Goal: Task Accomplishment & Management: Complete application form

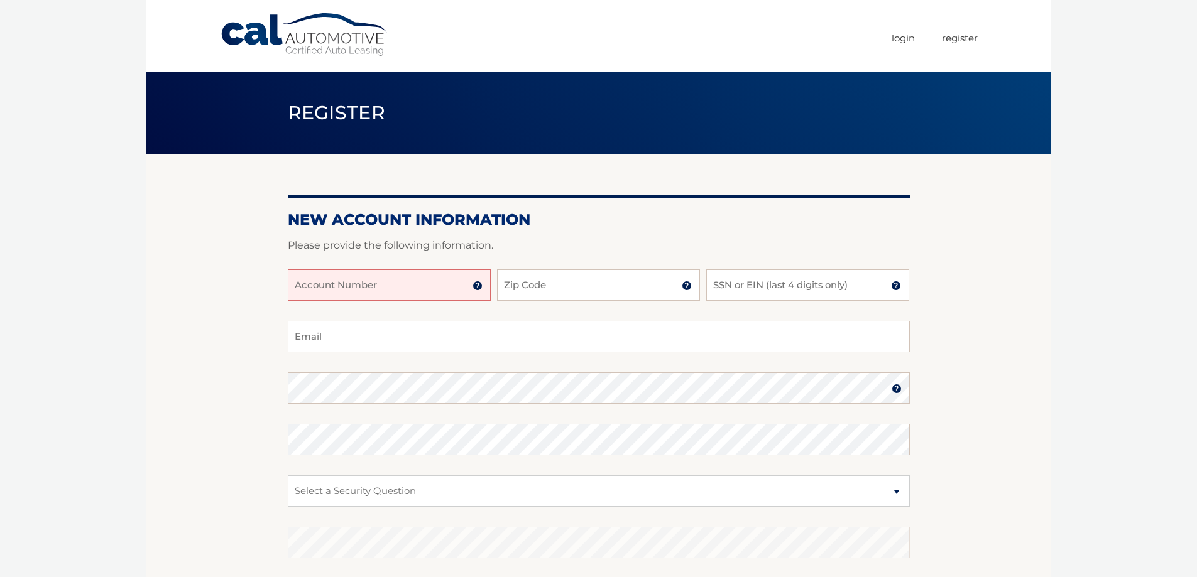
click at [312, 288] on input "Account Number" at bounding box center [389, 284] width 203 height 31
click at [523, 273] on input "Zip Code" at bounding box center [598, 284] width 203 height 31
click at [745, 284] on input "SSN or EIN (last 4 digits only)" at bounding box center [807, 284] width 203 height 31
click at [346, 288] on input "Account Number" at bounding box center [389, 284] width 203 height 31
click at [541, 285] on input "Zip Code" at bounding box center [598, 284] width 203 height 31
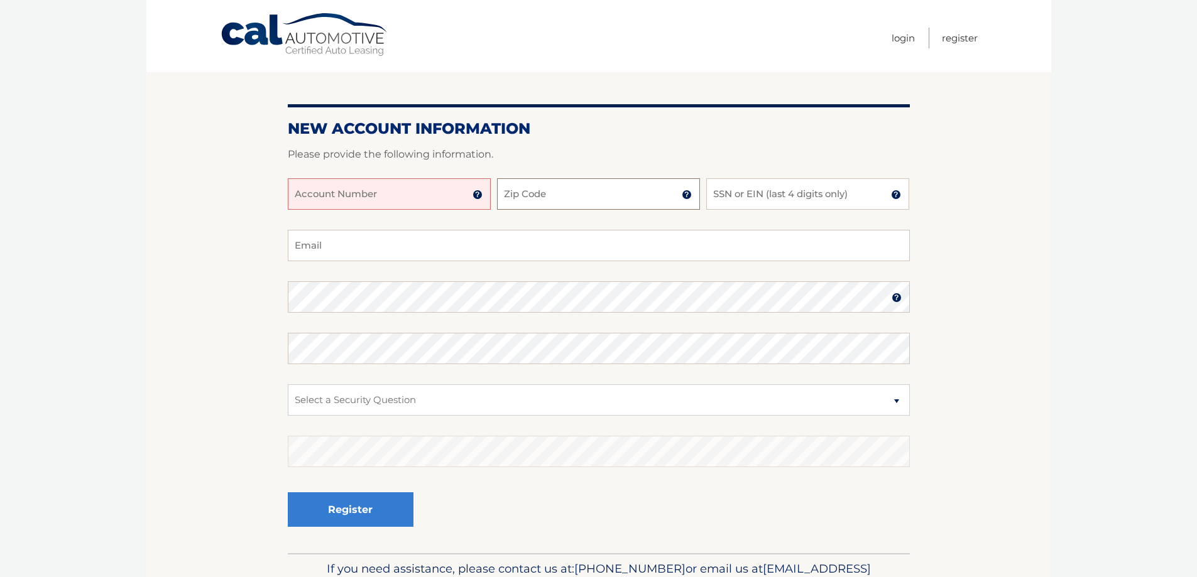
scroll to position [163, 0]
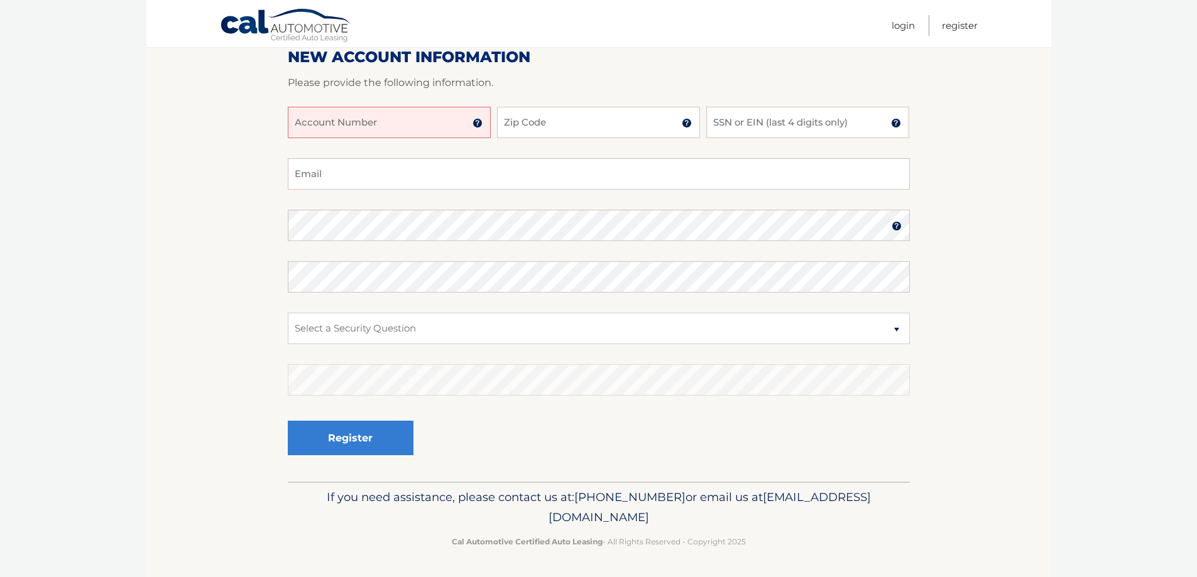
click at [399, 122] on input "Account Number" at bounding box center [389, 122] width 203 height 31
type input "1"
